Goal: Check status: Check status

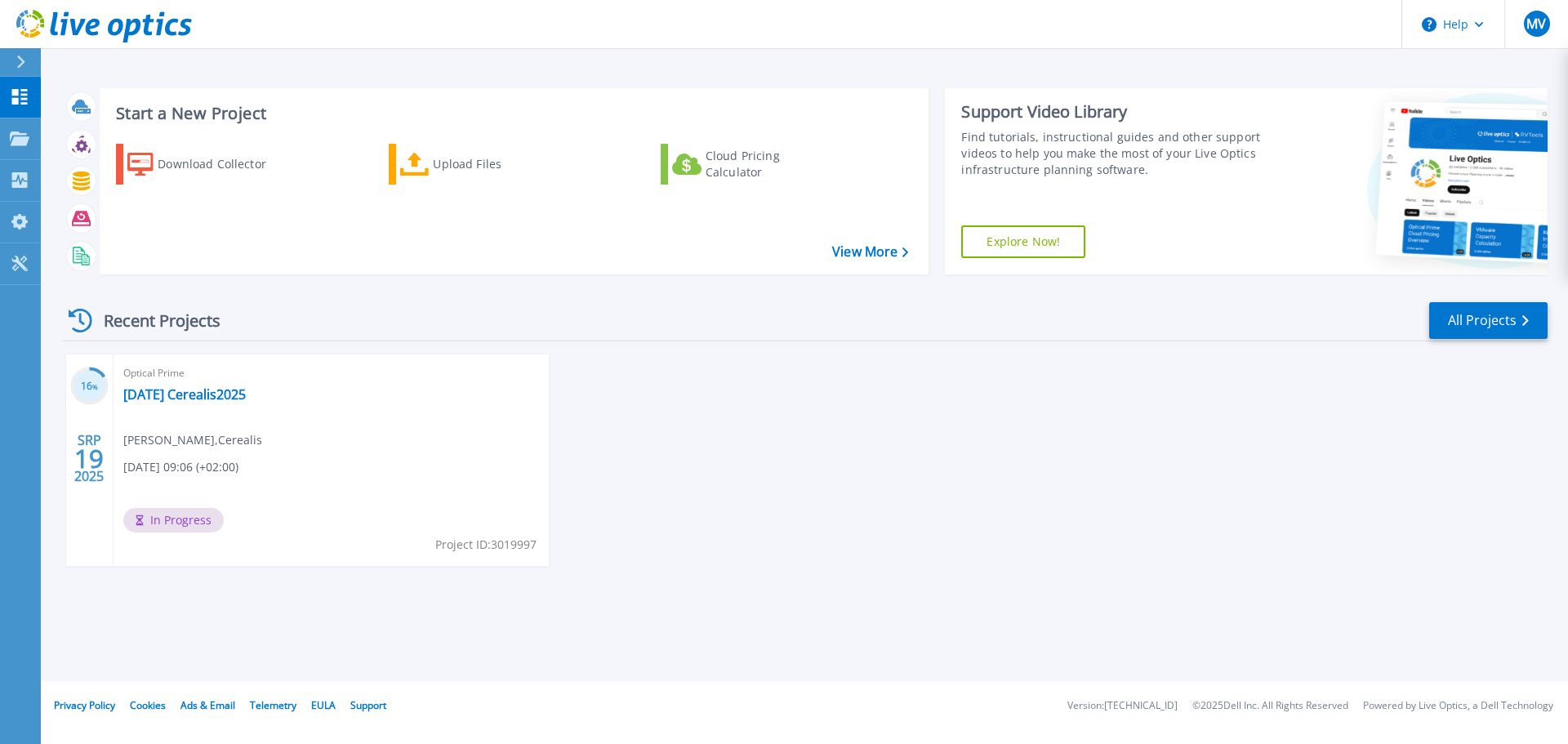
click at [190, 515] on span "In Progress" at bounding box center [173, 520] width 101 height 25
click at [179, 396] on link "[DATE] Cerealis2025" at bounding box center [184, 395] width 123 height 17
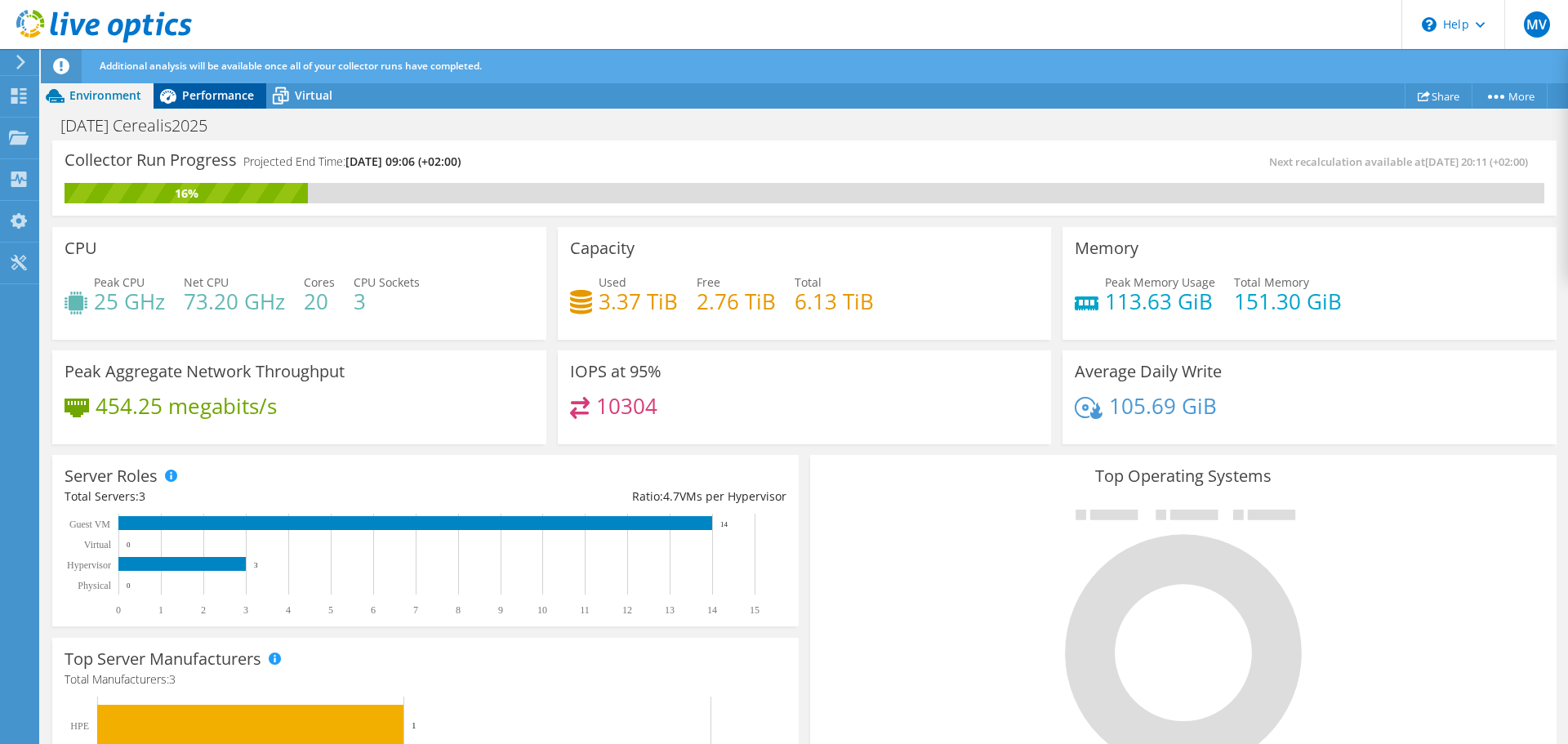
click at [219, 96] on span "Performance" at bounding box center [218, 95] width 72 height 16
